Goal: Check status: Check status

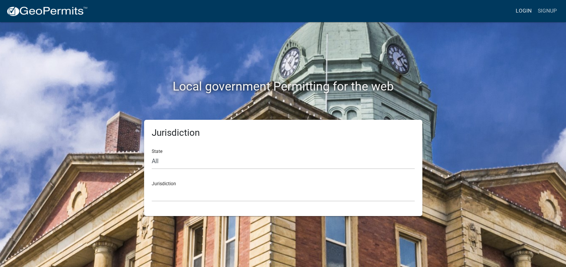
click at [521, 11] on link "Login" at bounding box center [523, 11] width 22 height 14
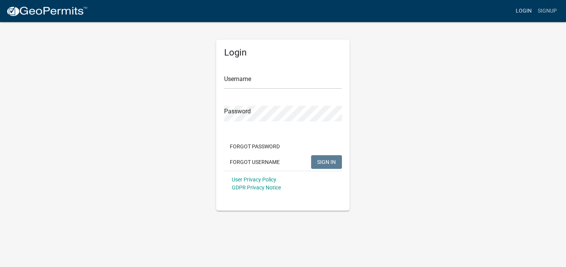
type input "[PERSON_NAME][EMAIL_ADDRESS][DOMAIN_NAME]"
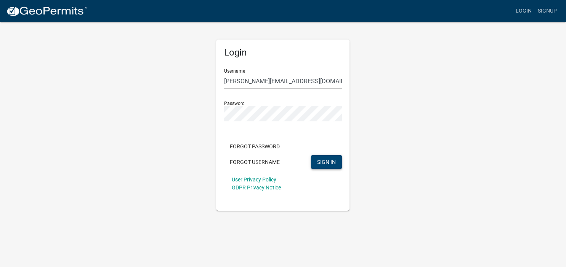
click at [323, 160] on span "SIGN IN" at bounding box center [326, 162] width 19 height 6
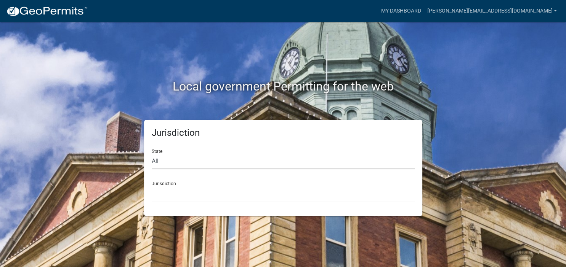
click at [152, 154] on select "All [US_STATE] [US_STATE] [US_STATE] [US_STATE] [US_STATE] [US_STATE] [US_STATE…" at bounding box center [283, 162] width 263 height 16
select select "[US_STATE]"
click option "[US_STATE]" at bounding box center [0, 0] width 0 height 0
click at [152, 186] on select "[GEOGRAPHIC_DATA], [US_STATE][PERSON_NAME][GEOGRAPHIC_DATA], [US_STATE][PERSON_…" at bounding box center [283, 194] width 263 height 16
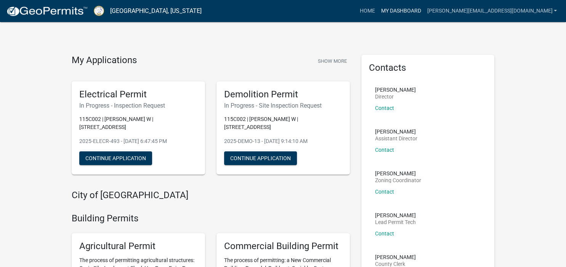
click at [424, 12] on link "My Dashboard" at bounding box center [401, 11] width 46 height 14
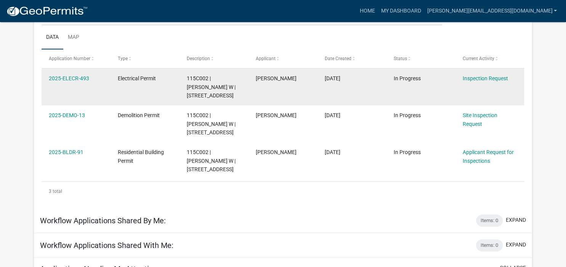
scroll to position [107, 0]
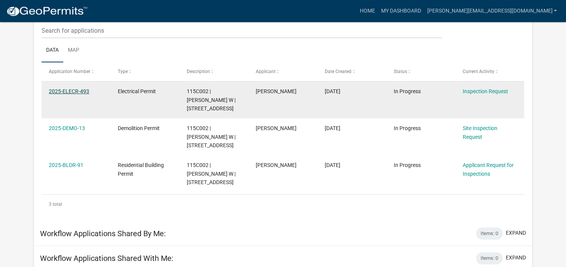
click at [81, 90] on link "2025-ELECR-493" at bounding box center [69, 91] width 40 height 6
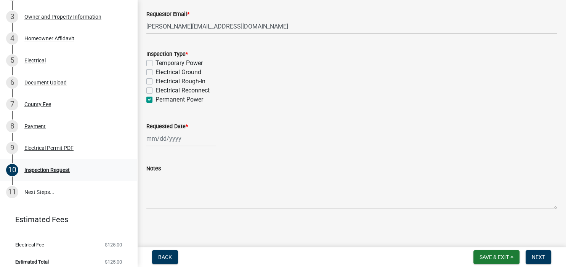
scroll to position [158, 0]
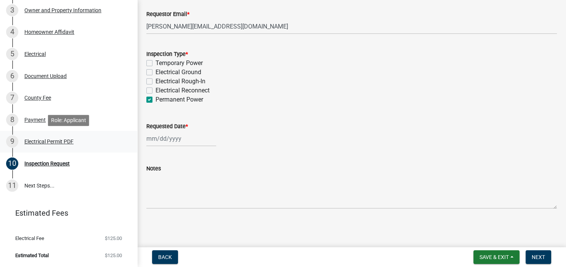
click at [38, 141] on div "Electrical Permit PDF" at bounding box center [48, 141] width 49 height 5
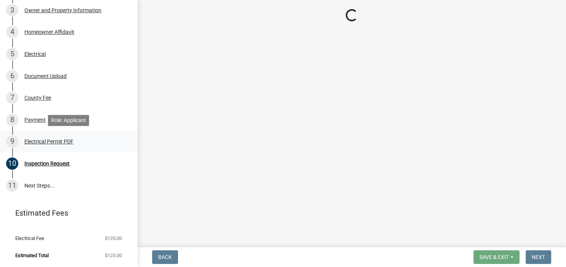
scroll to position [0, 0]
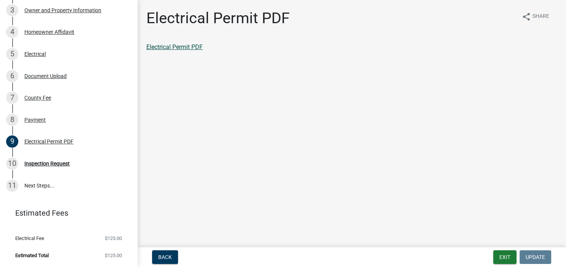
click at [186, 48] on link "Electrical Permit PDF" at bounding box center [174, 46] width 56 height 7
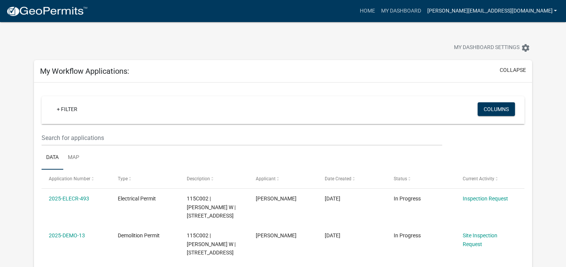
click at [525, 11] on link "[PERSON_NAME][EMAIL_ADDRESS][DOMAIN_NAME]" at bounding box center [492, 11] width 136 height 14
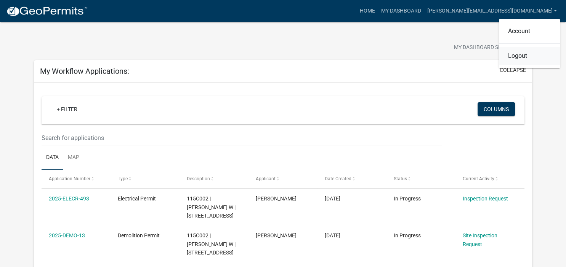
click at [517, 57] on link "Logout" at bounding box center [529, 56] width 61 height 18
